Goal: Navigation & Orientation: Understand site structure

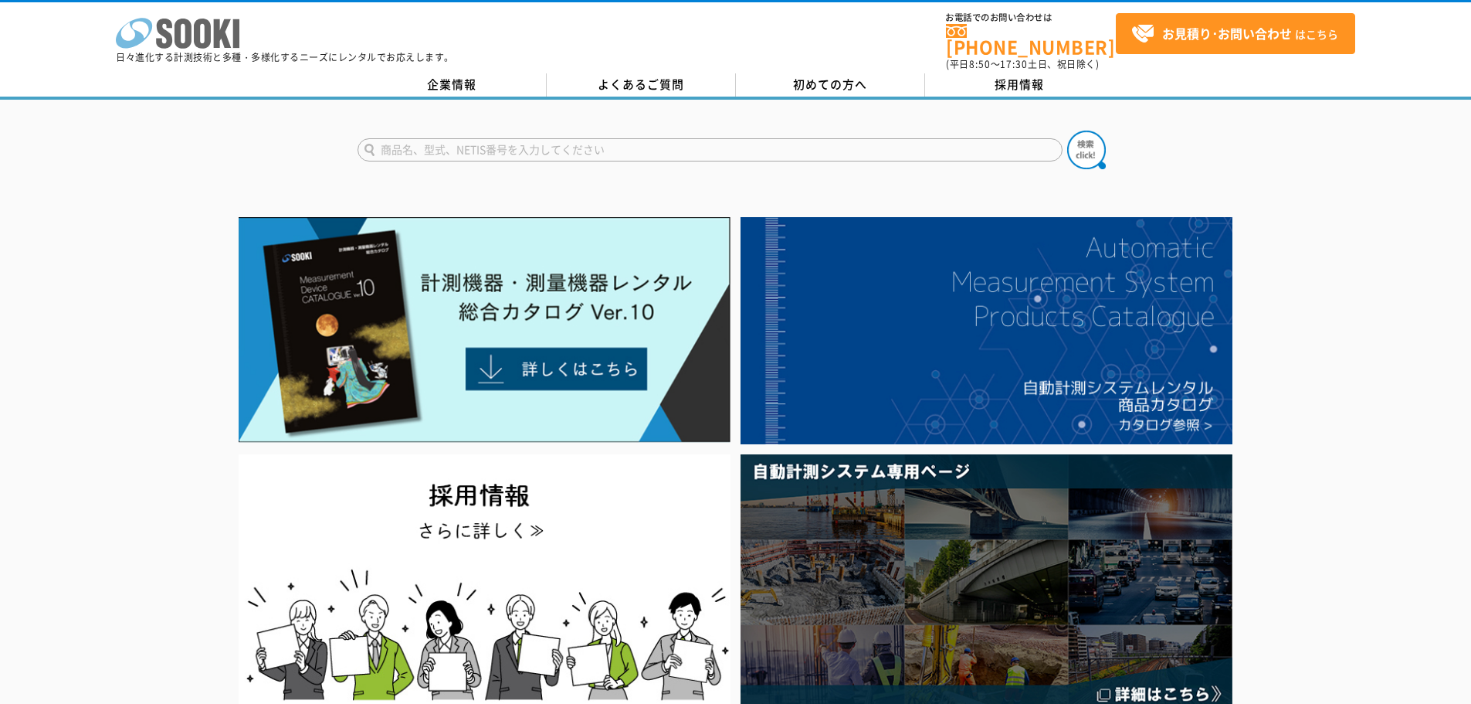
click at [218, 35] on polygon at bounding box center [223, 33] width 18 height 29
